Goal: Information Seeking & Learning: Learn about a topic

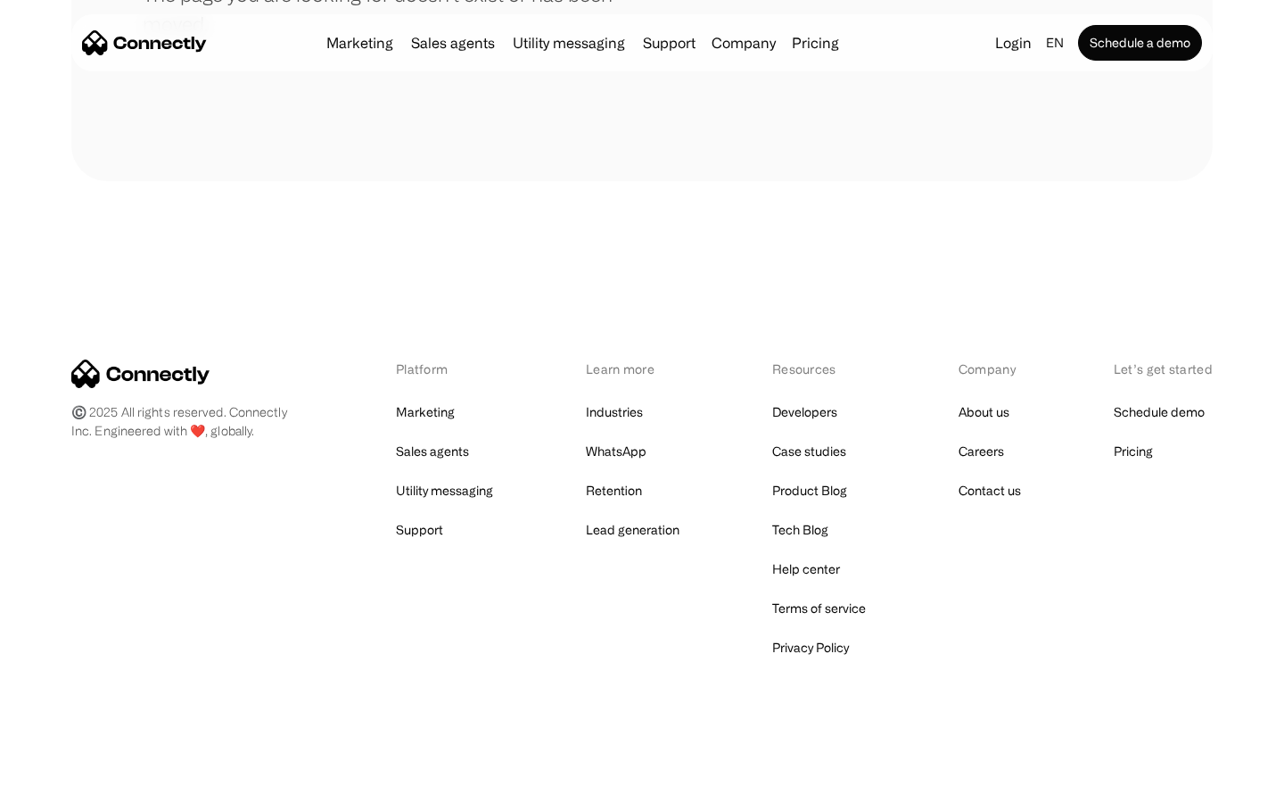
scroll to position [326, 0]
